Goal: Task Accomplishment & Management: Complete application form

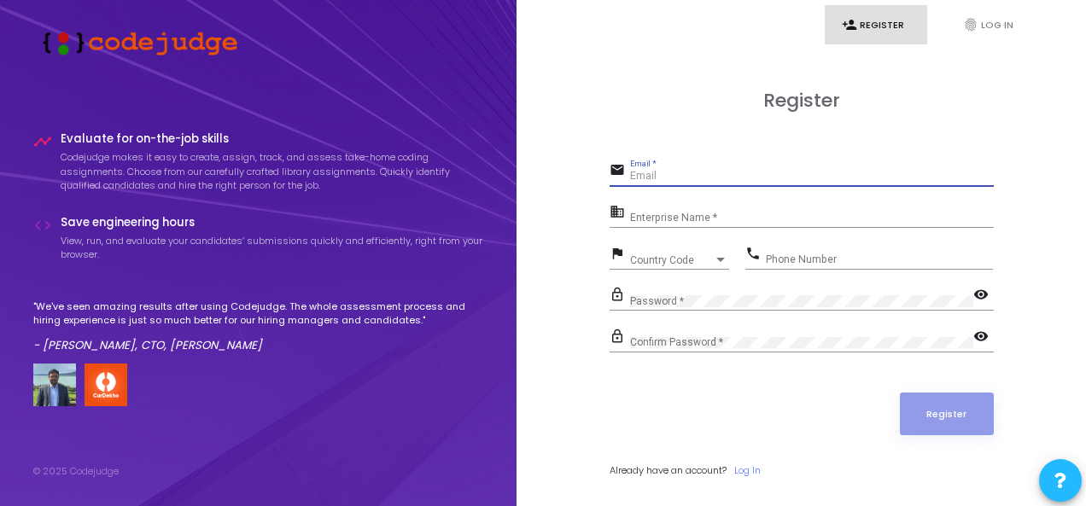
click at [720, 177] on input "Email *" at bounding box center [812, 177] width 364 height 12
click at [127, 132] on h4 "Evaluate for on-the-job skills" at bounding box center [273, 139] width 424 height 14
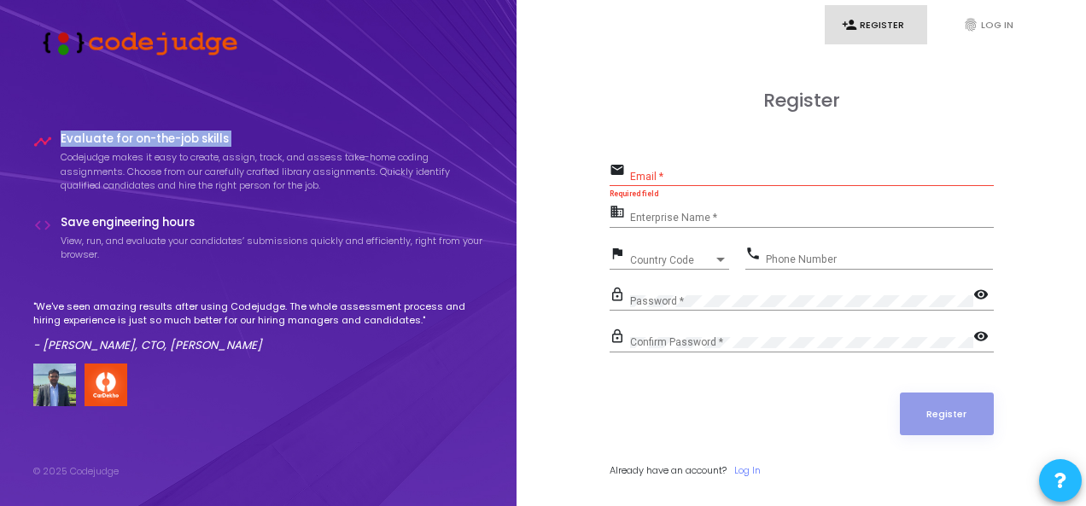
click at [127, 132] on h4 "Evaluate for on-the-job skills" at bounding box center [273, 139] width 424 height 14
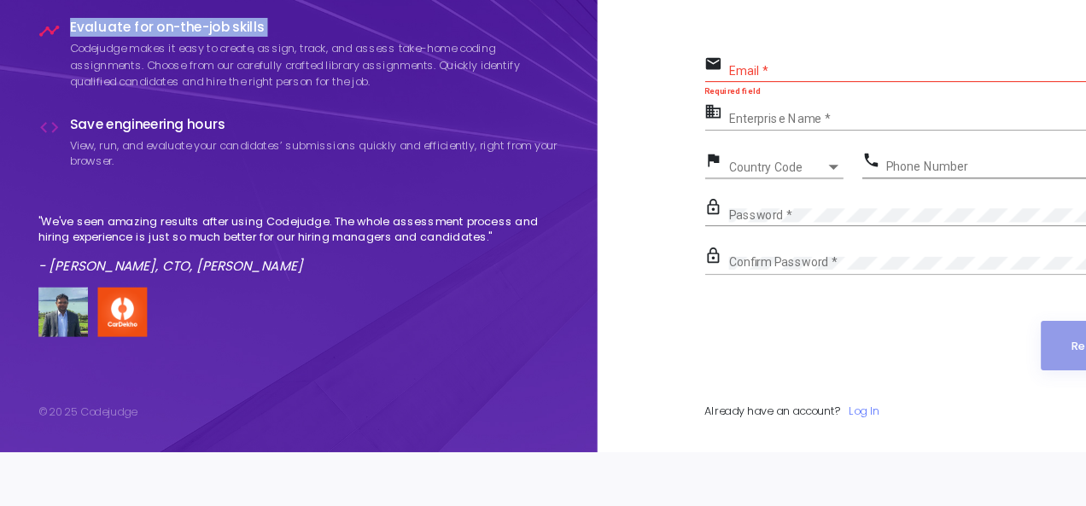
scroll to position [47, 0]
